Goal: Task Accomplishment & Management: Use online tool/utility

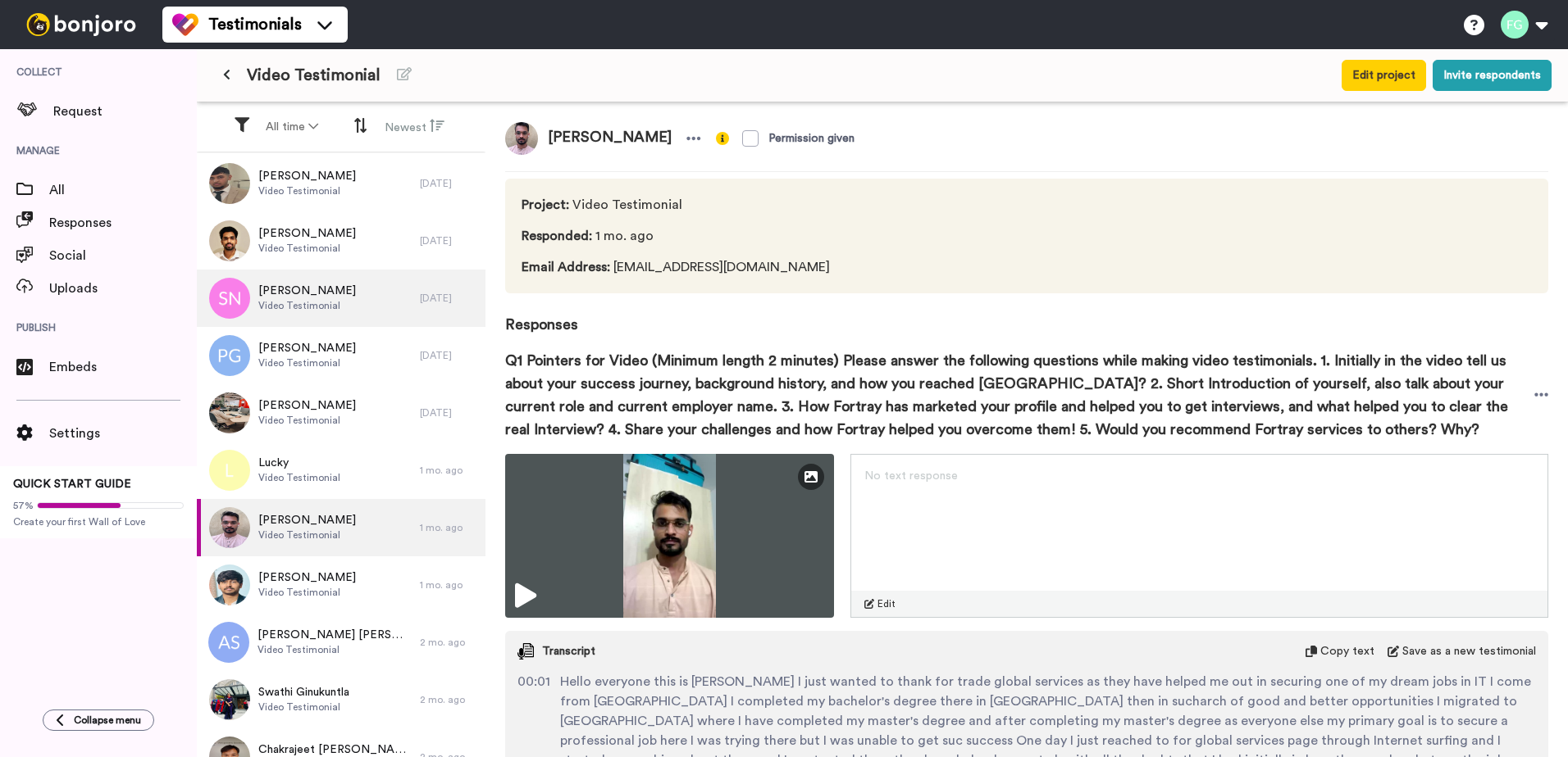
scroll to position [245, 0]
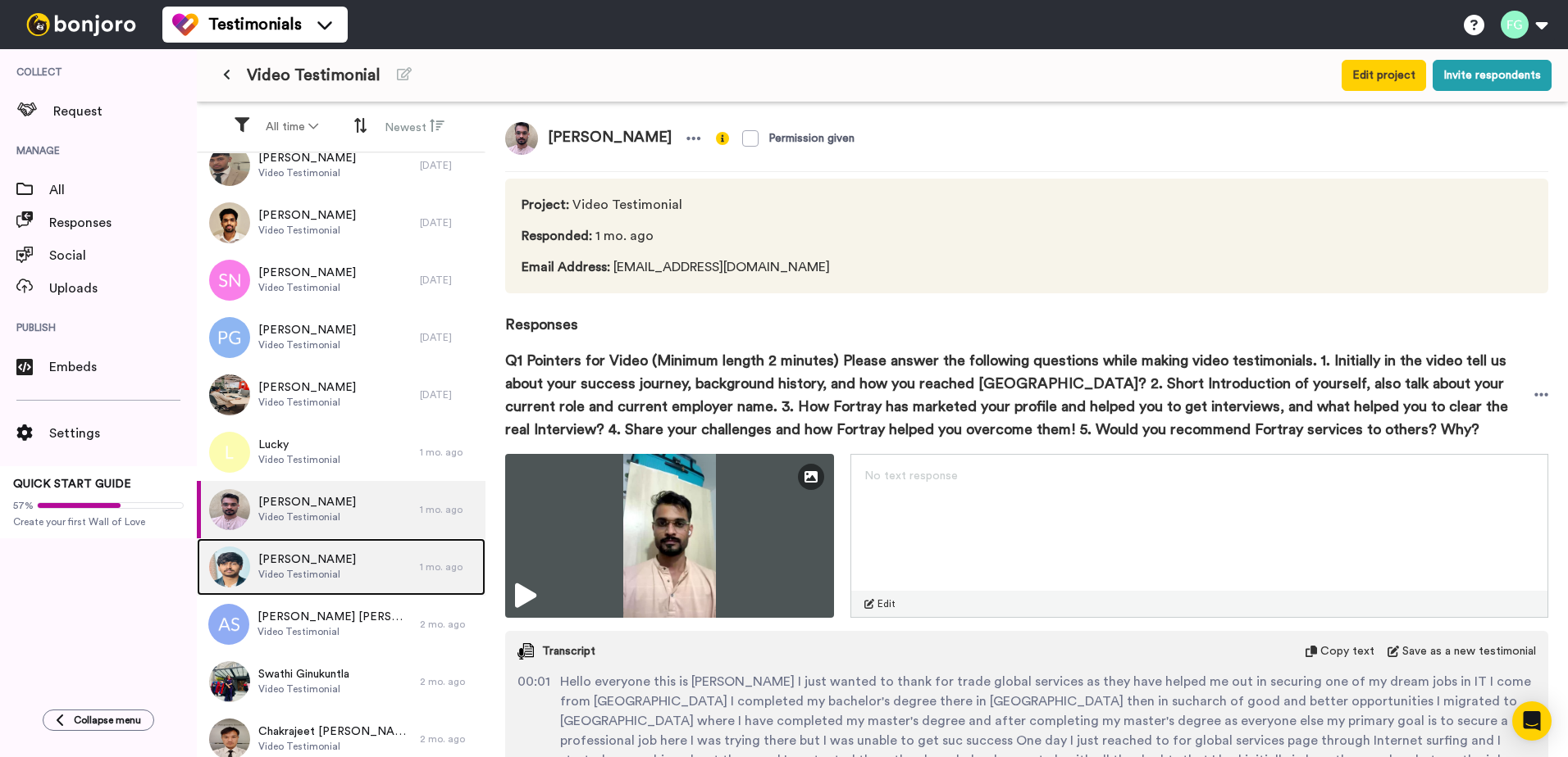
click at [337, 570] on span "Video Testimonial" at bounding box center [307, 574] width 98 height 13
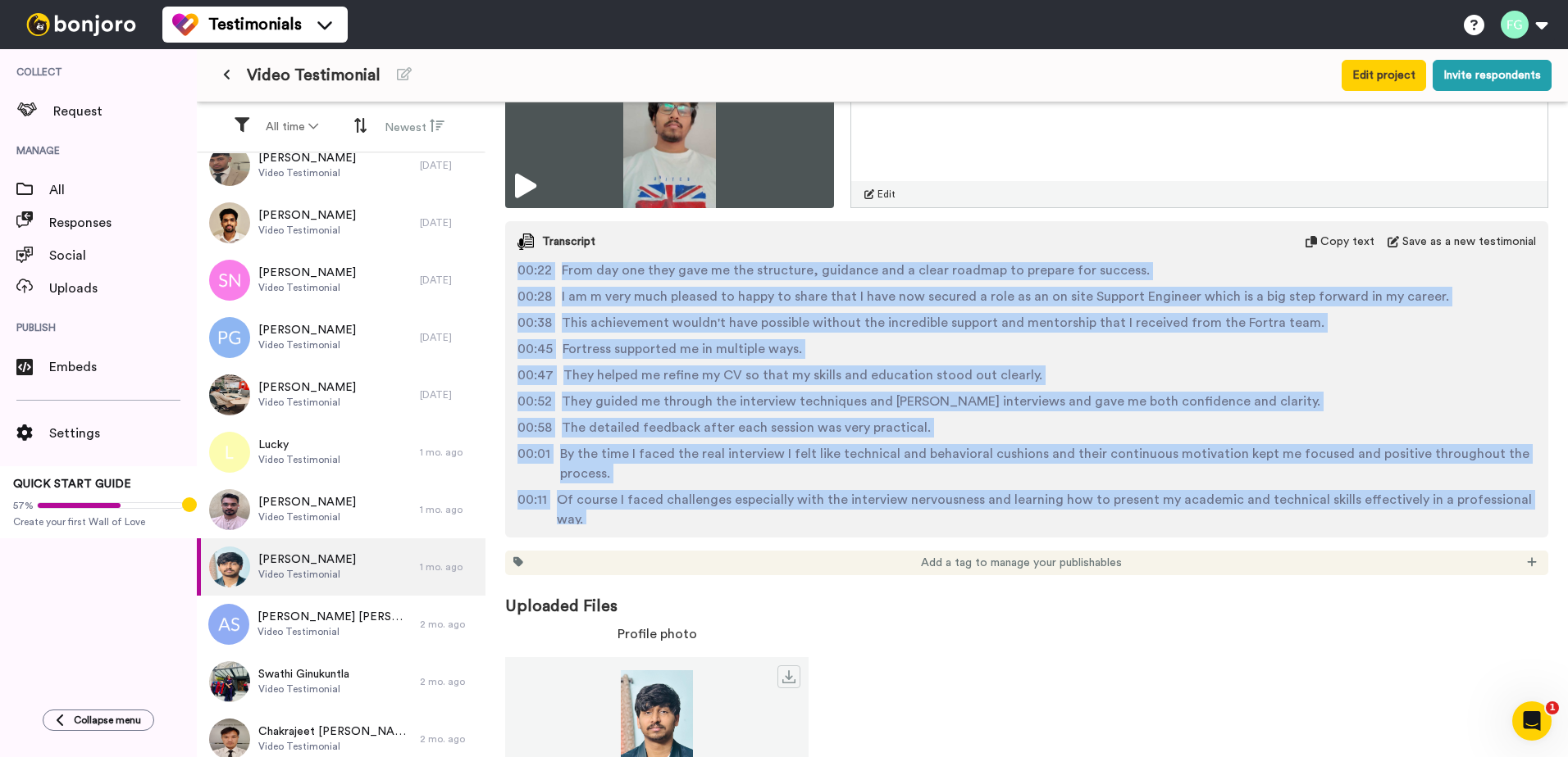
scroll to position [255, 0]
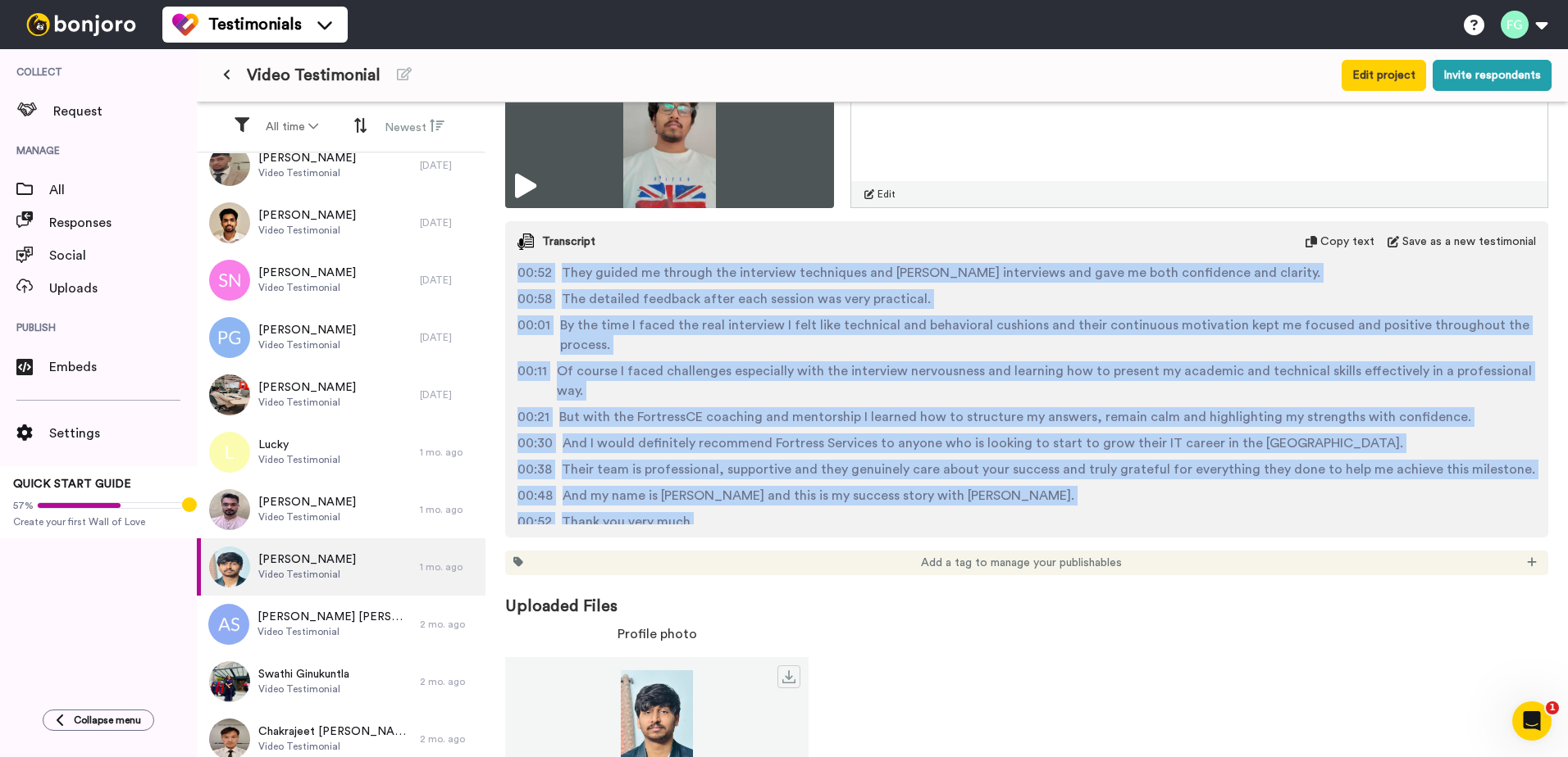
drag, startPoint x: 551, startPoint y: 265, endPoint x: 1241, endPoint y: 539, distance: 742.4
click at [1241, 539] on div "Edit Thumbnail No text response Edit Transcript Copy text Save as a new testimo…" at bounding box center [1026, 310] width 1042 height 531
copy div "Hello everyone, my name is Saar Garakati. 00:03 After completing my Bachelor in…"
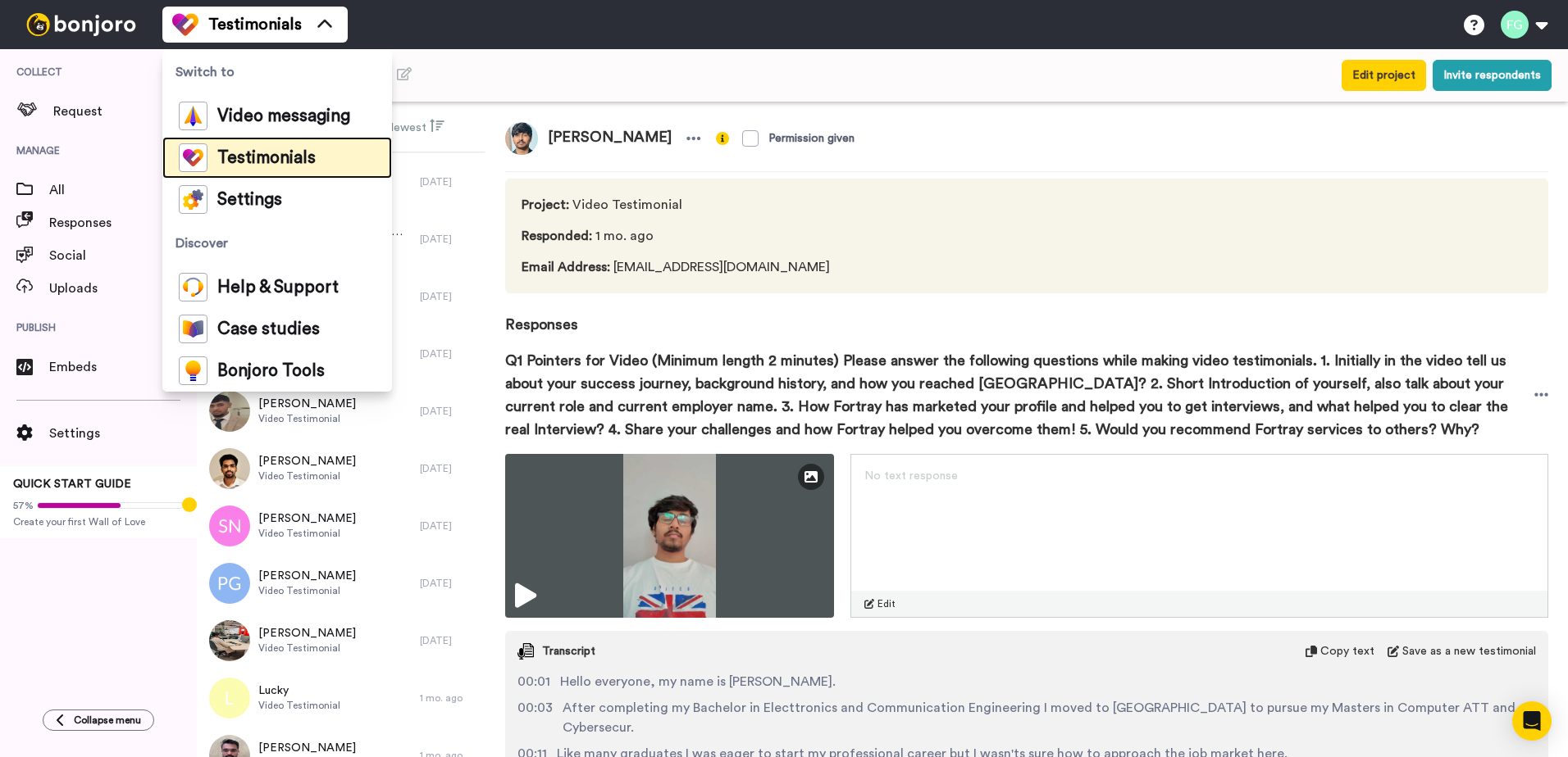
click at [300, 158] on span "Testimonials" at bounding box center [266, 158] width 99 height 17
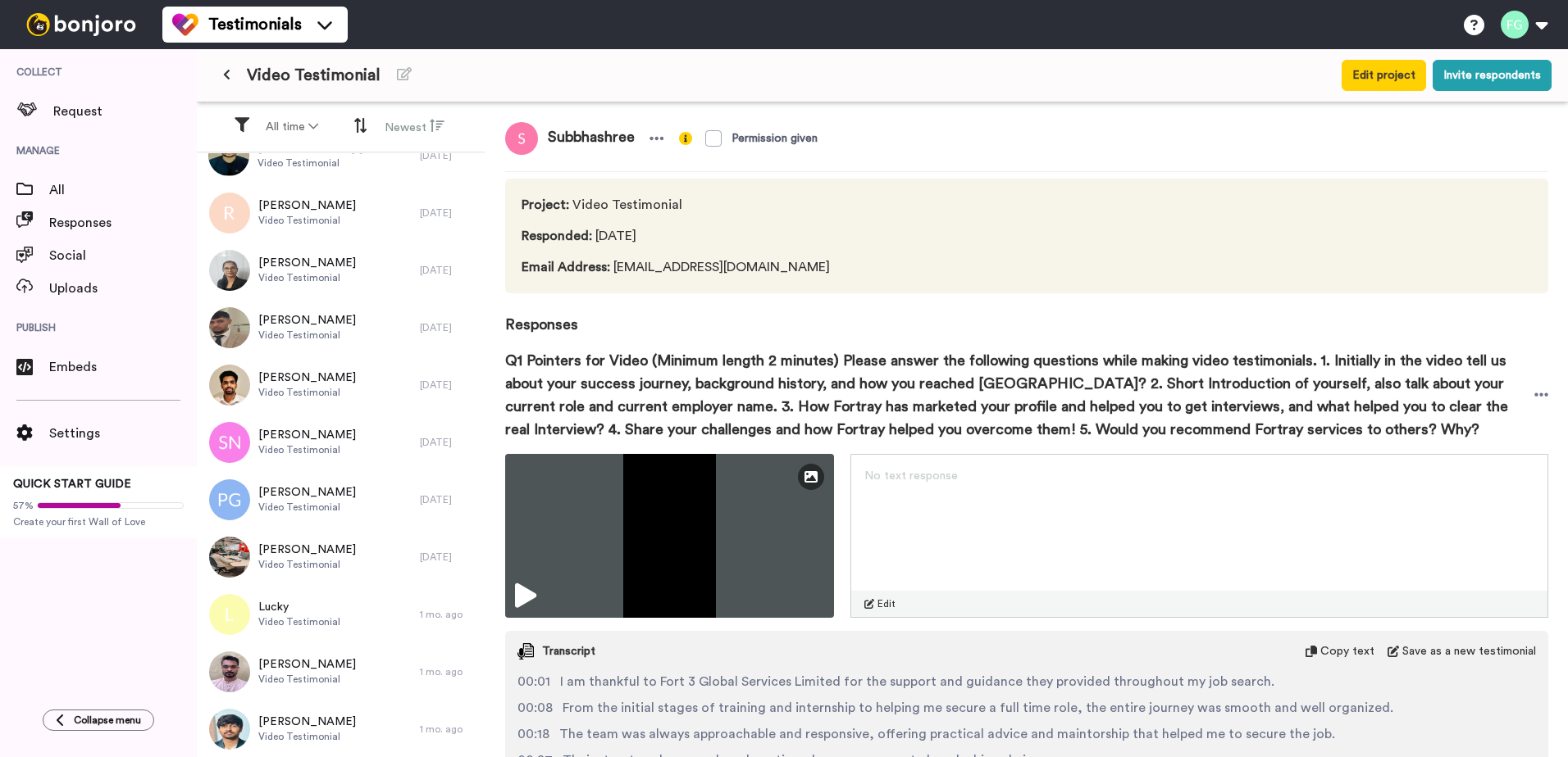
scroll to position [164, 0]
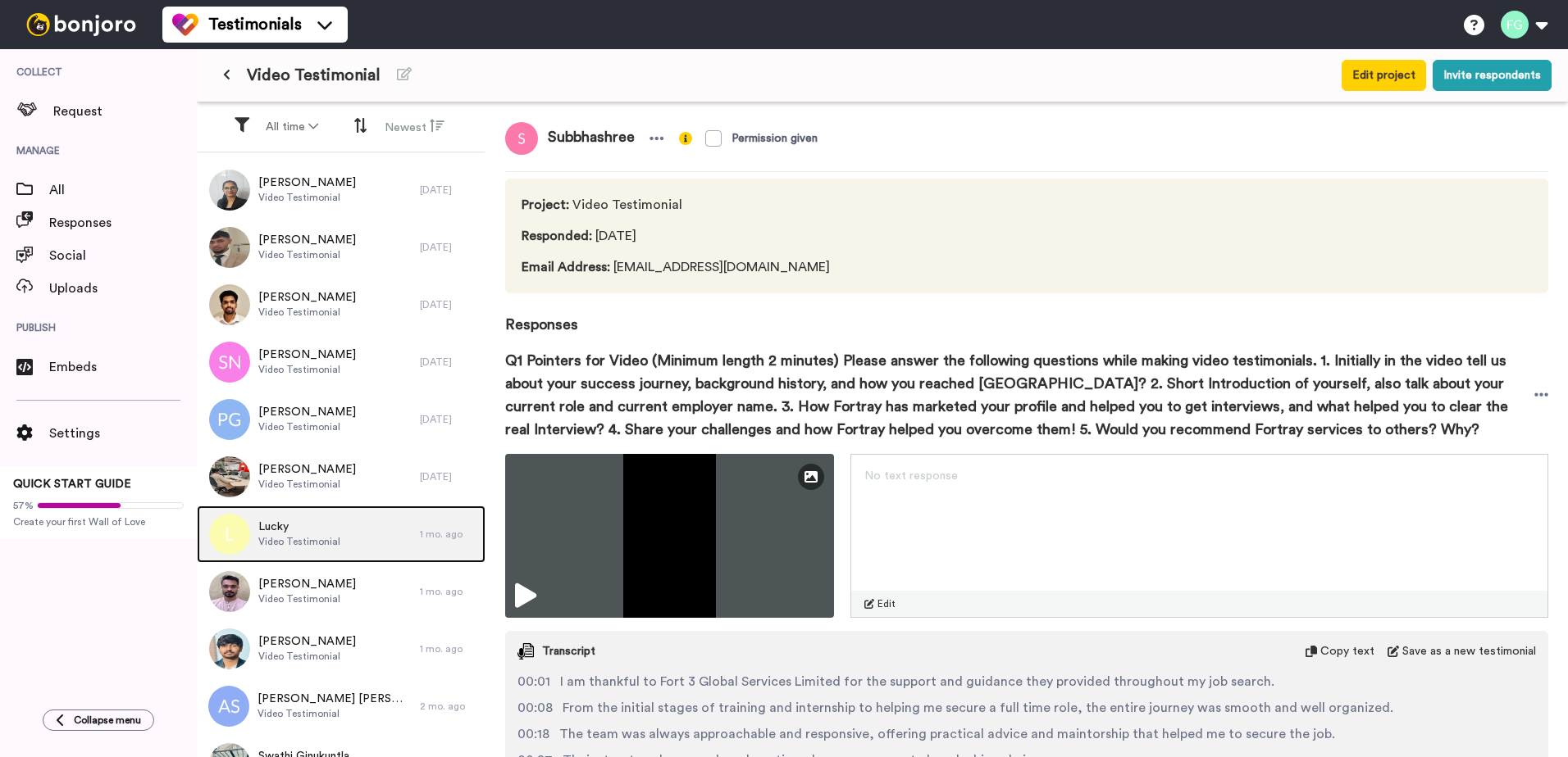
click at [328, 527] on span "Lucky" at bounding box center [299, 526] width 82 height 17
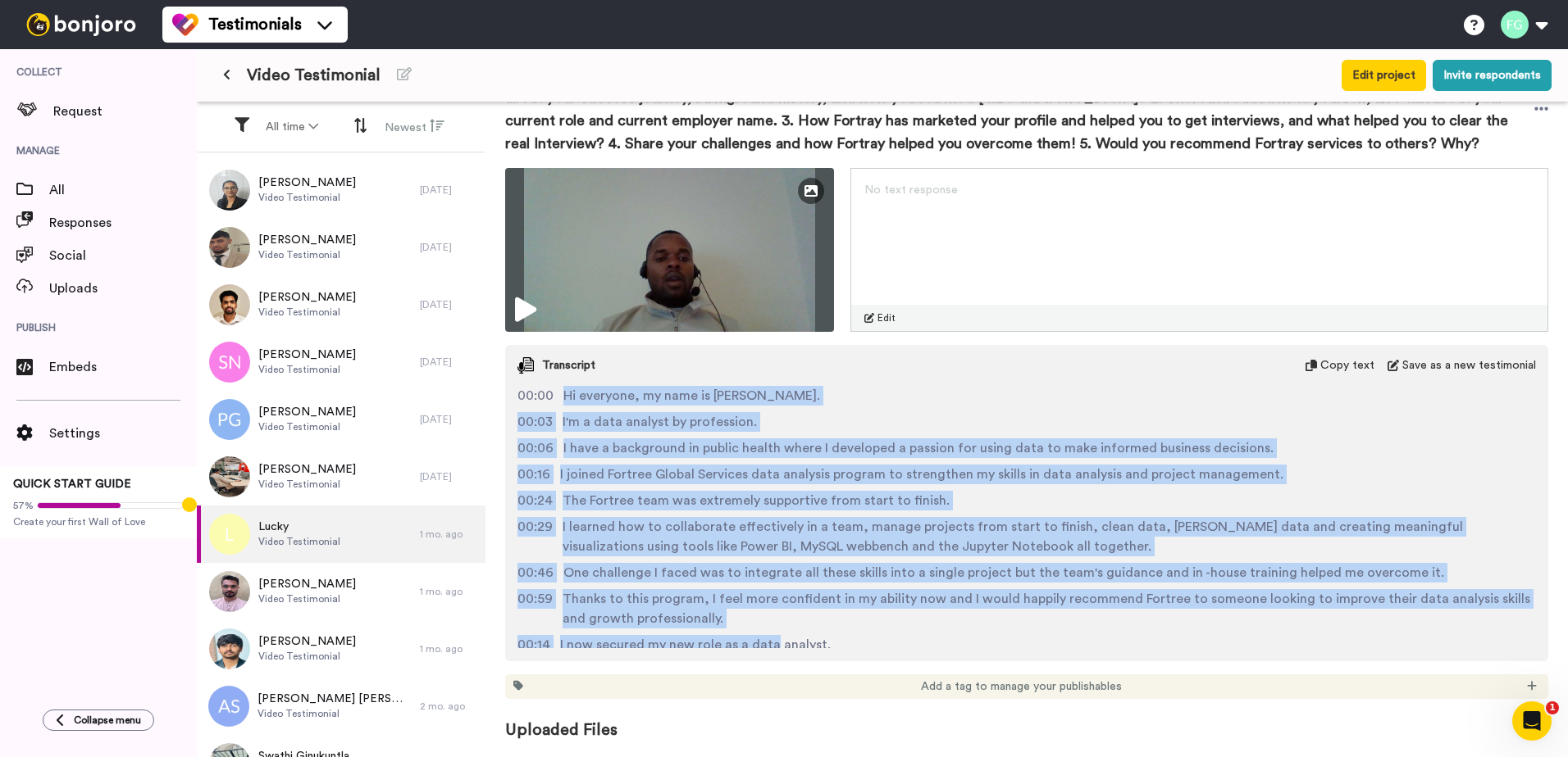
scroll to position [71, 0]
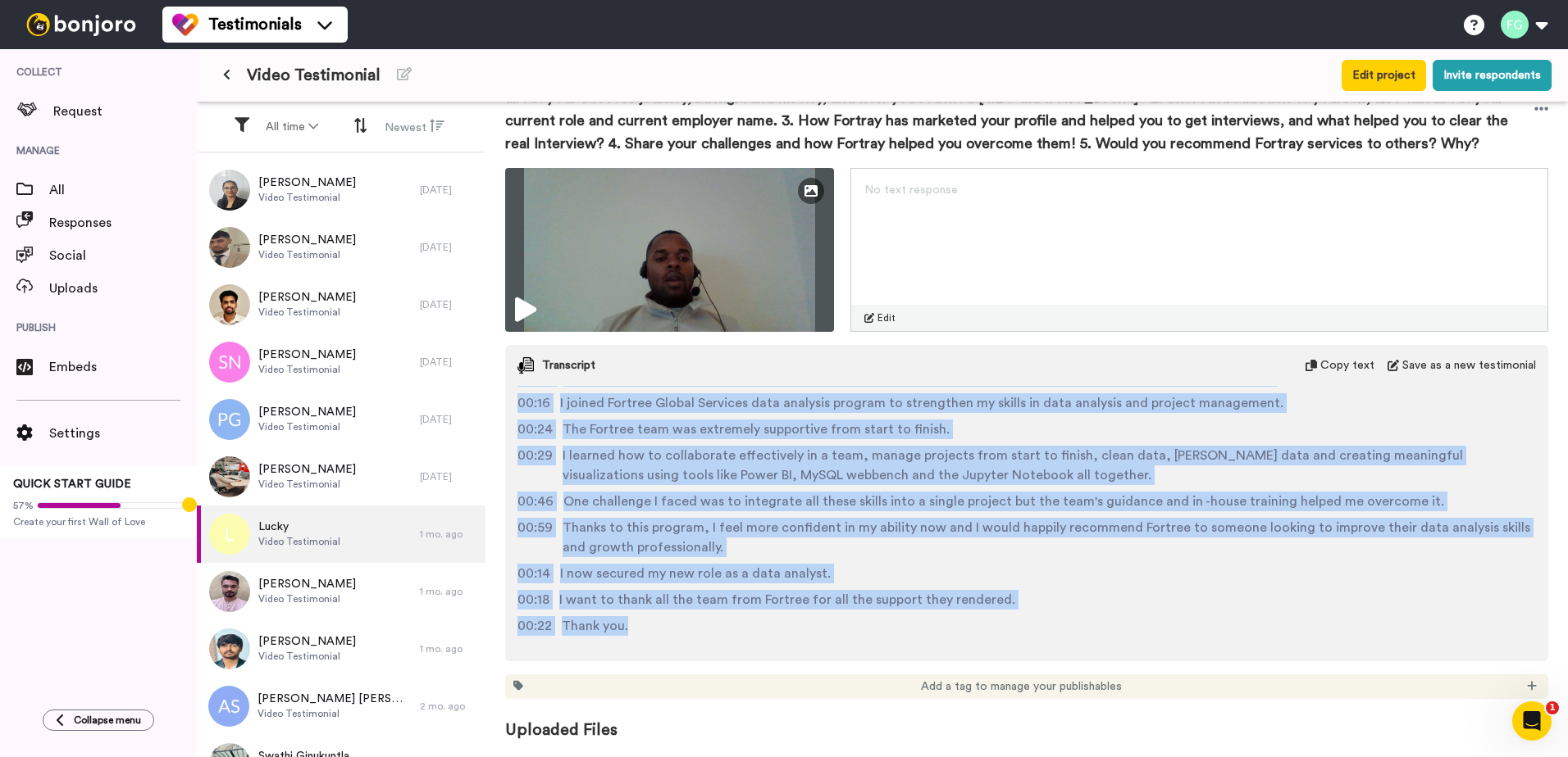
drag, startPoint x: 561, startPoint y: 396, endPoint x: 825, endPoint y: 664, distance: 376.2
click at [825, 664] on div "Edit Thumbnail No text response Edit Transcript Copy text Save as a new testimo…" at bounding box center [1026, 433] width 1042 height 531
copy div "Hi everyone, my name is [PERSON_NAME]. 00:03 I'm a data analyst by profession. …"
